Goal: Information Seeking & Learning: Learn about a topic

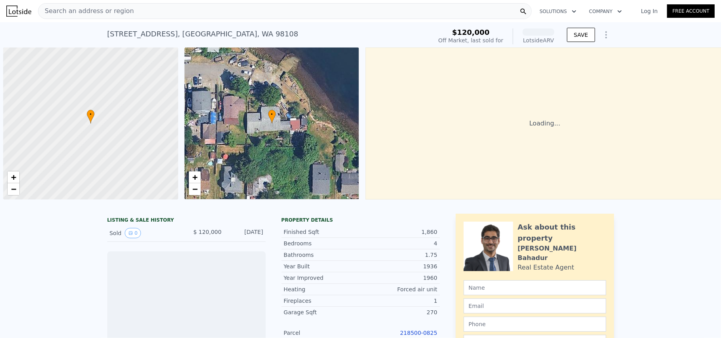
scroll to position [0, 3]
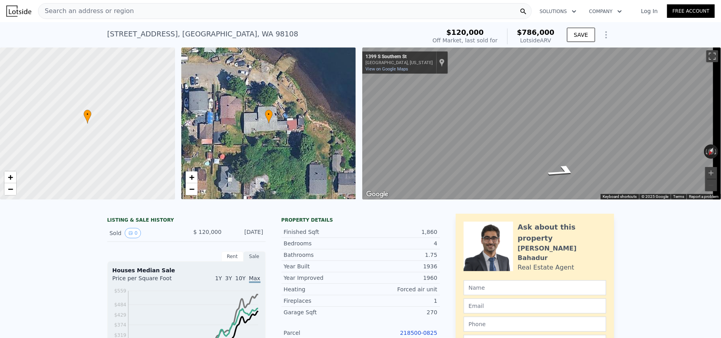
type input "1430"
type input "2340"
type input "4840"
checkbox input "true"
type input "$ 771,000"
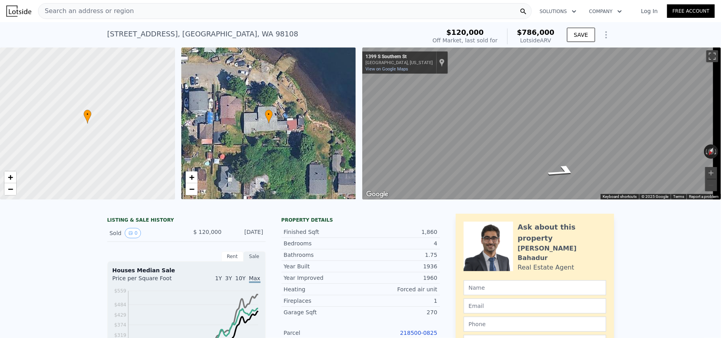
type input "$ 581,536"
